Goal: Navigation & Orientation: Go to known website

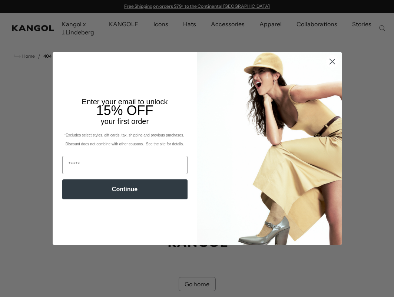
click at [331, 60] on icon "Close dialog" at bounding box center [331, 61] width 5 height 5
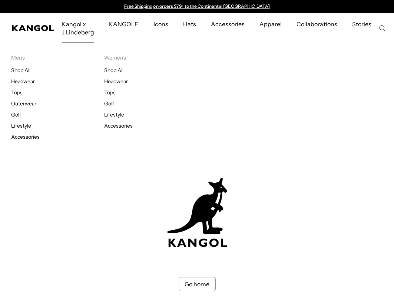
click at [83, 25] on span "Kangol x J.Lindeberg" at bounding box center [78, 28] width 32 height 30
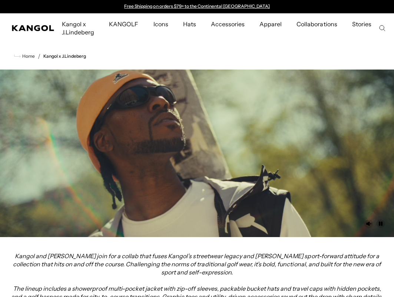
click at [90, 171] on video at bounding box center [197, 154] width 394 height 168
